Goal: Task Accomplishment & Management: Manage account settings

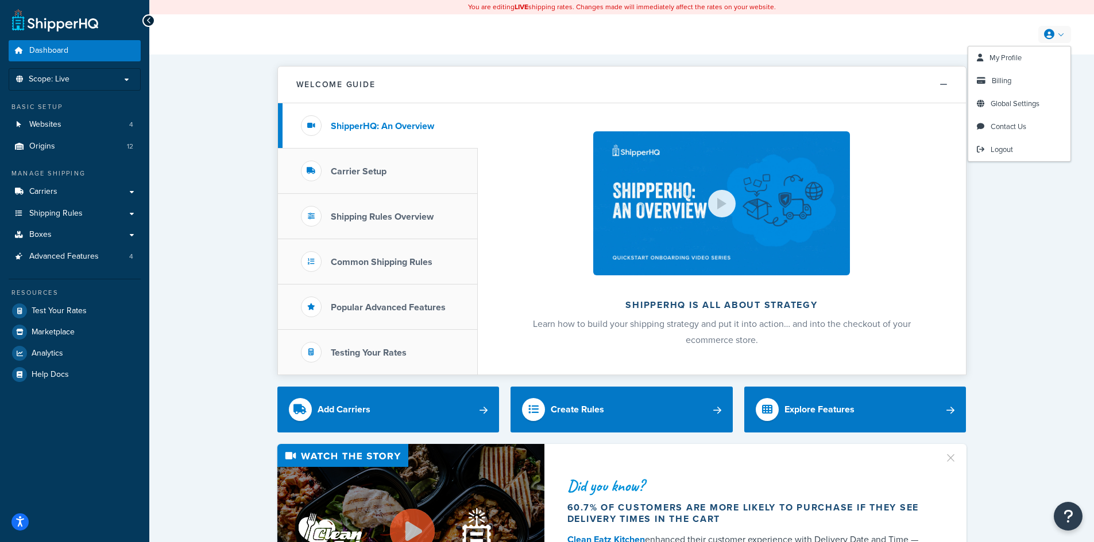
click at [1055, 30] on link at bounding box center [1054, 34] width 33 height 17
click at [987, 84] on link "Billing" at bounding box center [1019, 80] width 102 height 23
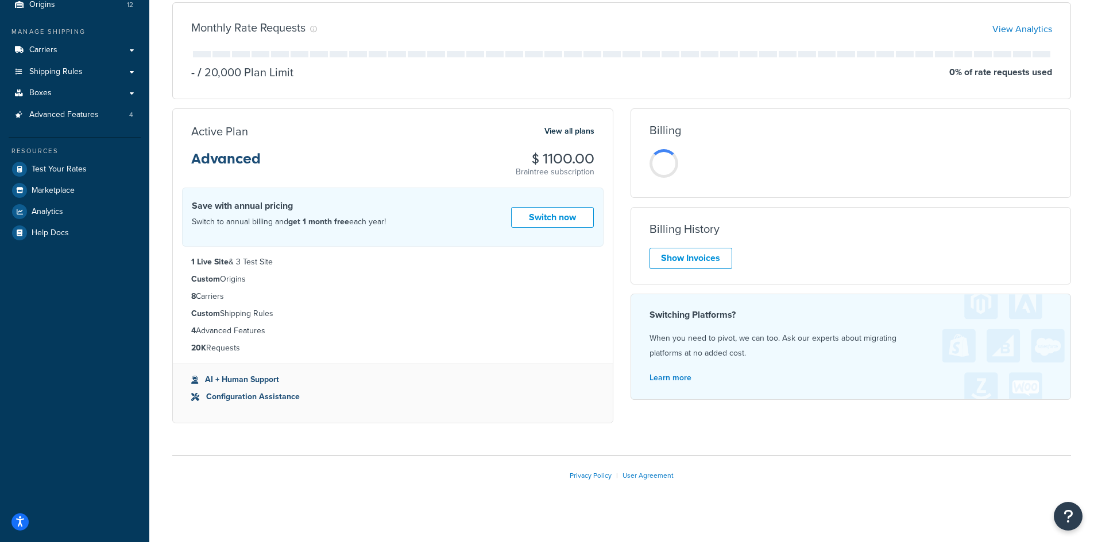
scroll to position [157, 0]
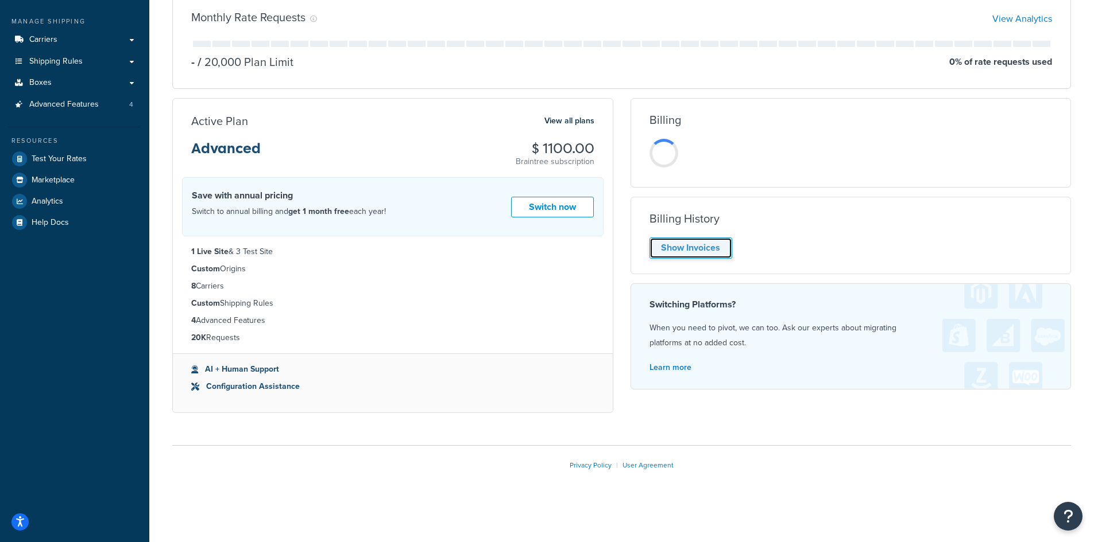
click at [700, 246] on link "Show Invoices" at bounding box center [690, 248] width 83 height 21
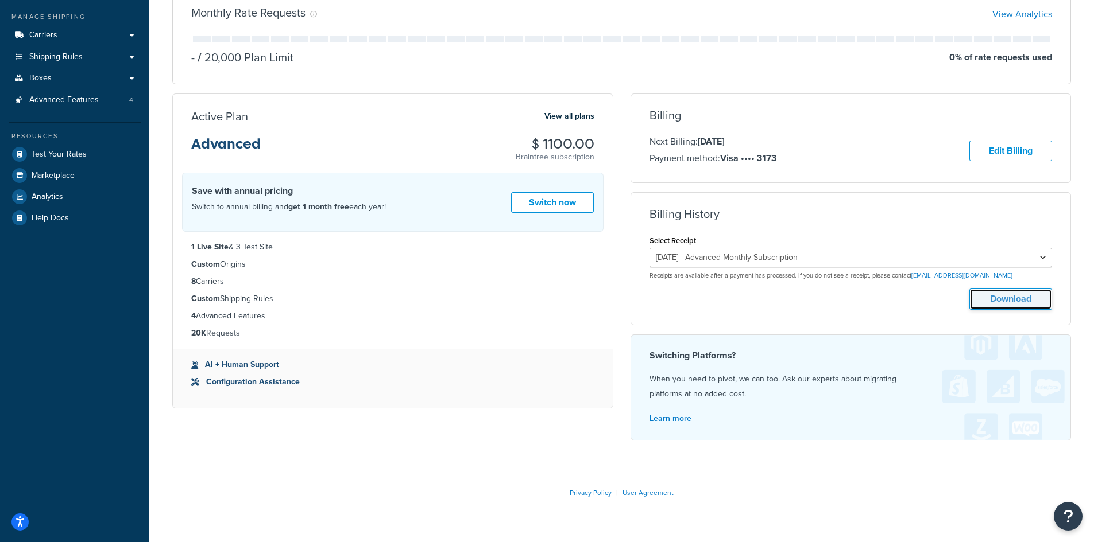
click at [1006, 298] on button "Download" at bounding box center [1010, 299] width 83 height 21
click at [787, 259] on select "September 5, 2025 - Advanced Monthly Subscription August 5, 2025 - Advanced Mon…" at bounding box center [850, 258] width 403 height 20
select select "cfbngst5"
click at [649, 250] on select "September 5, 2025 - Advanced Monthly Subscription August 5, 2025 - Advanced Mon…" at bounding box center [850, 258] width 403 height 20
click at [1030, 306] on button "Download" at bounding box center [1010, 299] width 83 height 21
